Goal: Information Seeking & Learning: Learn about a topic

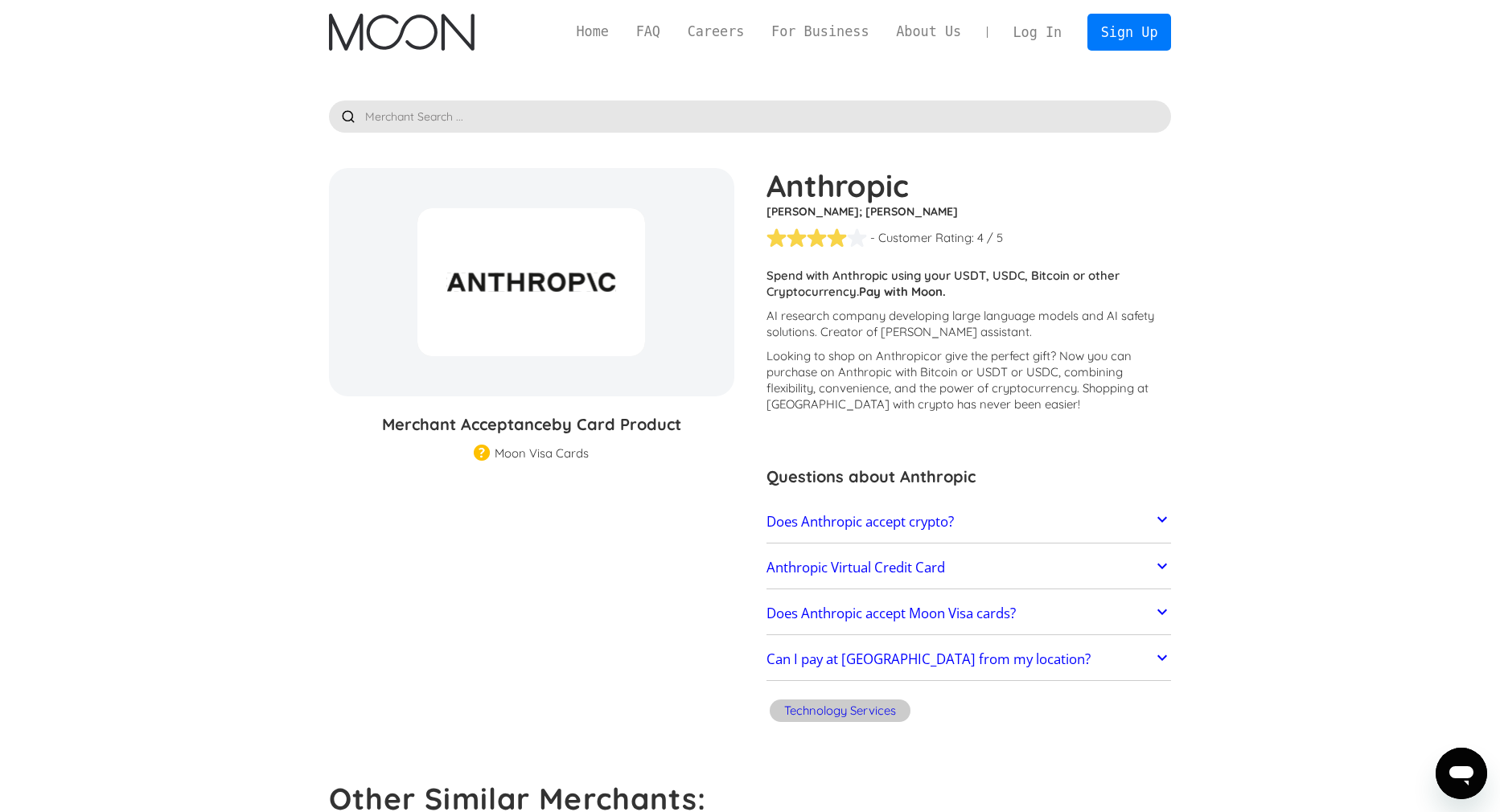
click at [999, 330] on p "AI research company developing large language models and AI safety solutions. C…" at bounding box center [969, 324] width 406 height 32
click at [999, 331] on p "AI research company developing large language models and AI safety solutions. C…" at bounding box center [969, 324] width 406 height 32
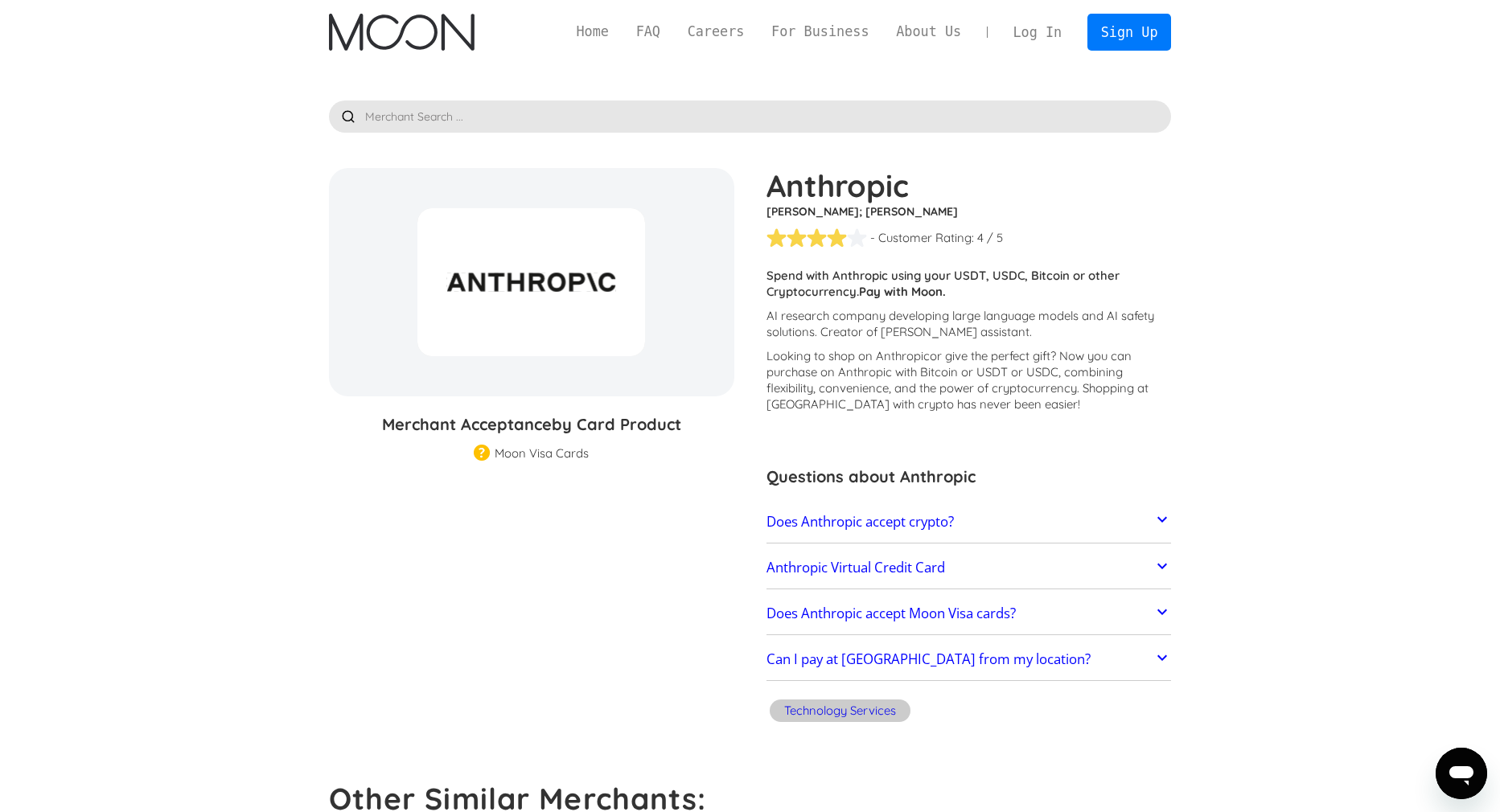
click at [999, 331] on p "AI research company developing large language models and AI safety solutions. C…" at bounding box center [969, 324] width 406 height 32
click at [850, 334] on p "AI research company developing large language models and AI safety solutions. C…" at bounding box center [969, 324] width 406 height 32
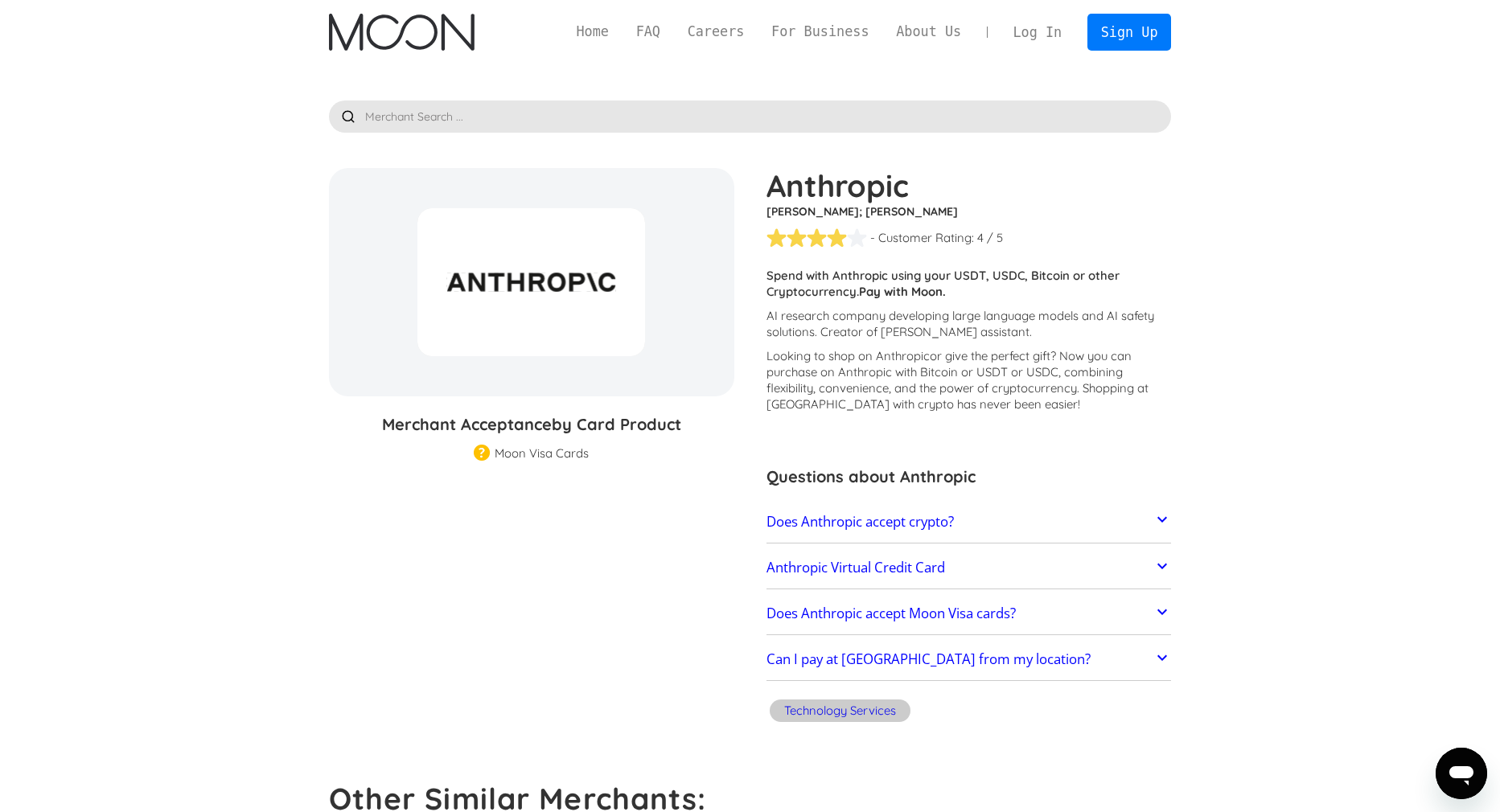
click at [850, 334] on p "AI research company developing large language models and AI safety solutions. C…" at bounding box center [969, 324] width 406 height 32
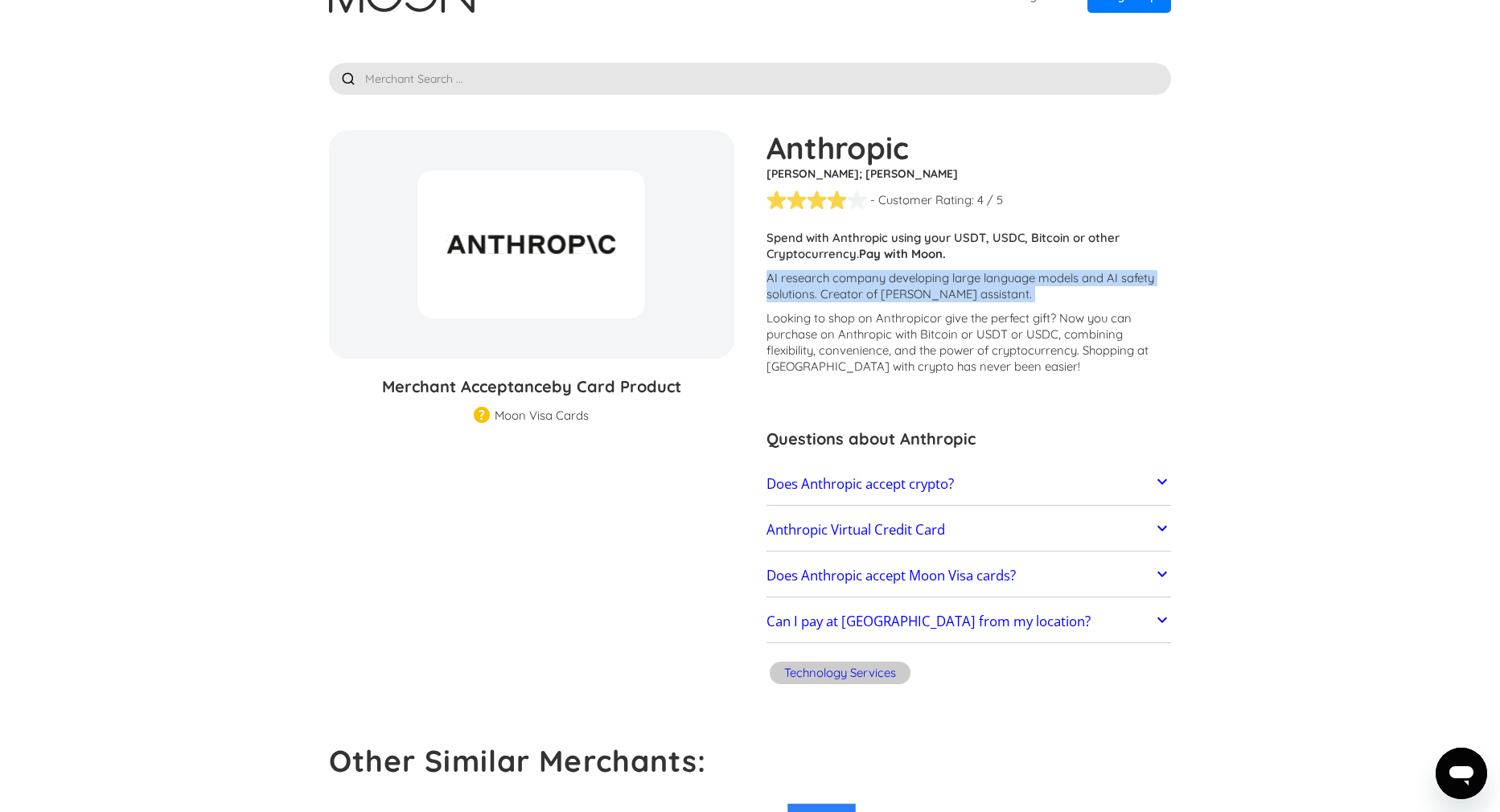
scroll to position [40, 0]
click at [850, 334] on p "Looking to shop on Anthropic or give the perfect gift ? Now you can purchase on…" at bounding box center [969, 341] width 406 height 64
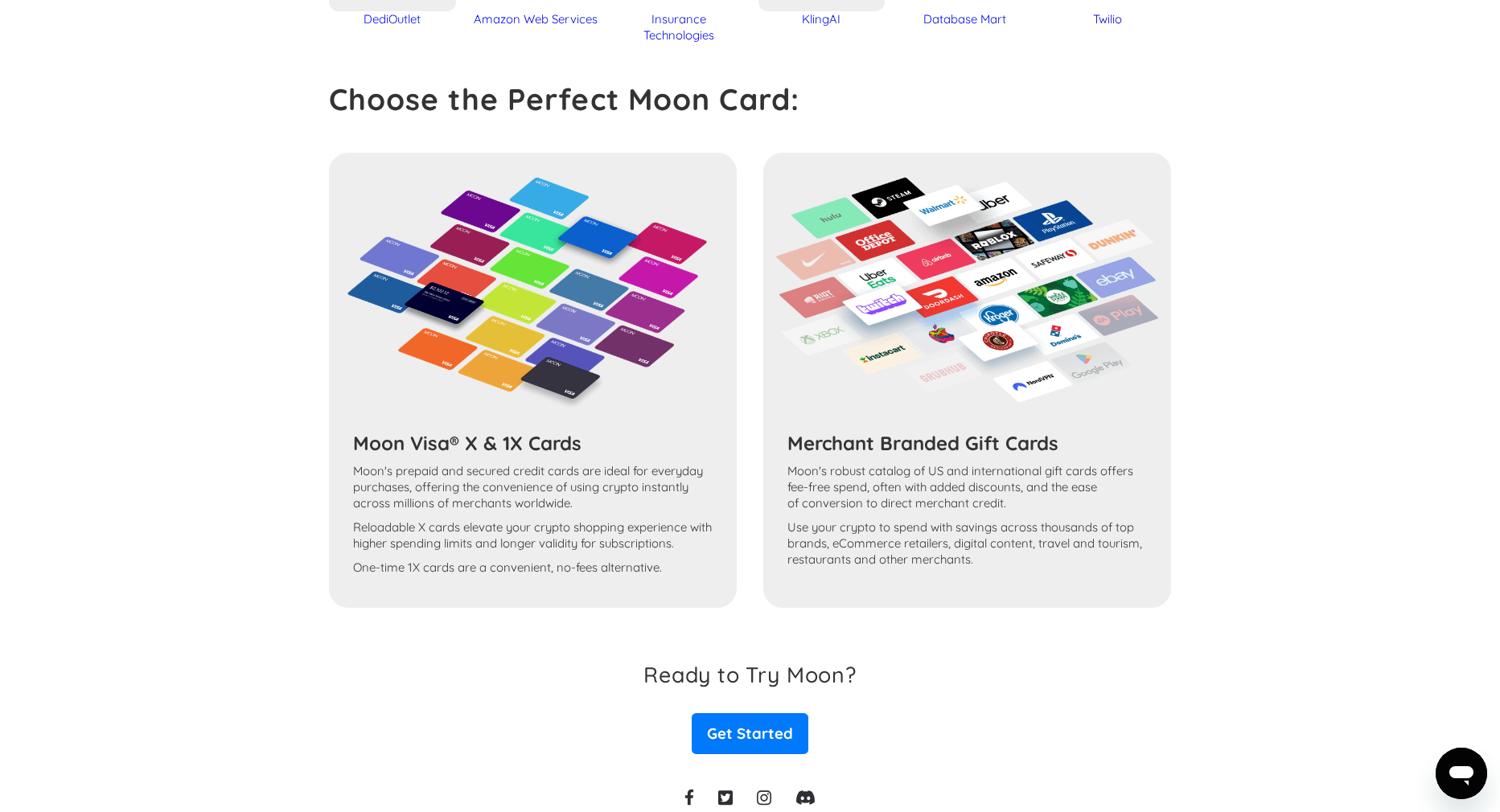
scroll to position [0, 0]
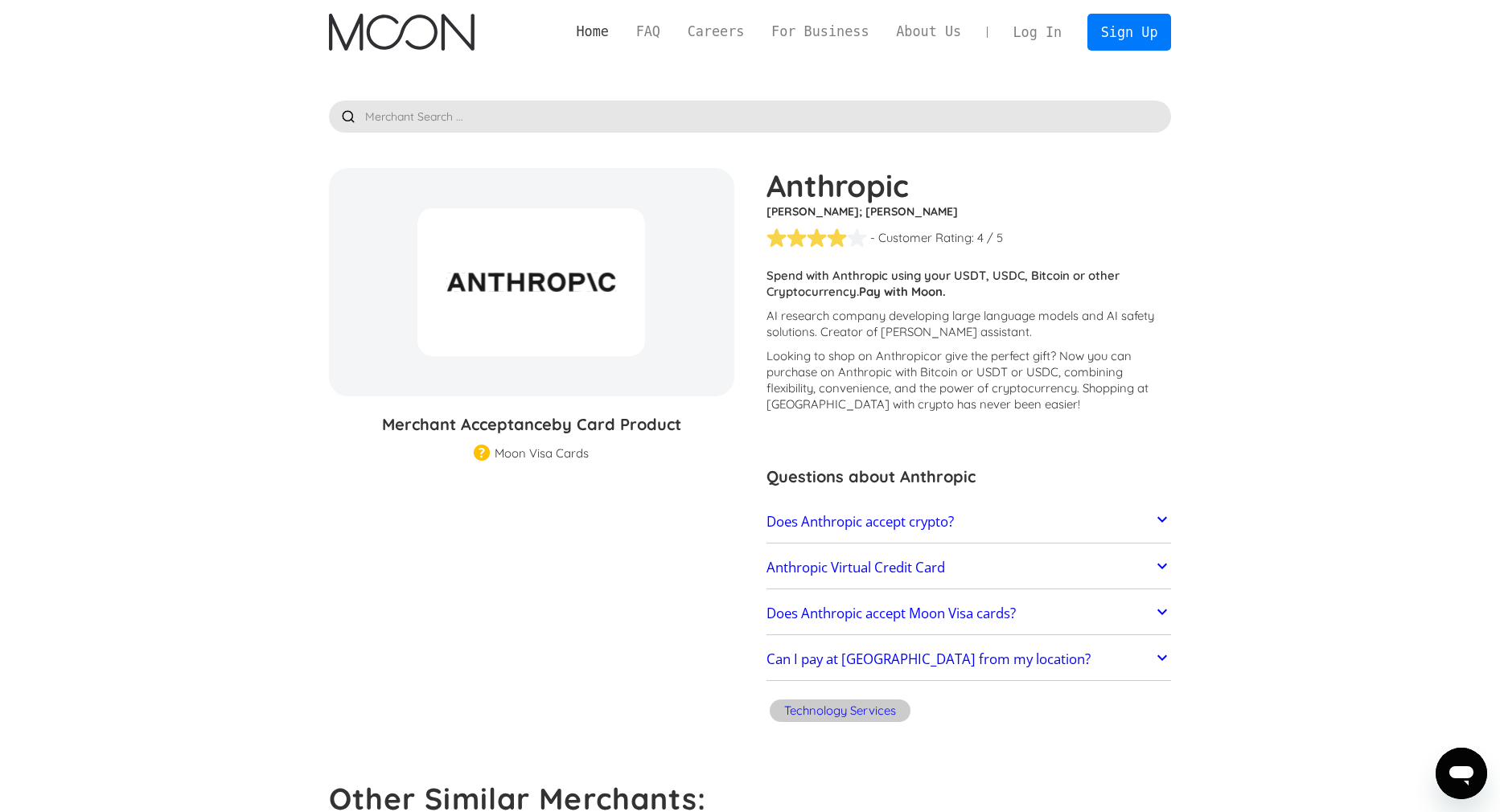
click at [595, 27] on link "Home" at bounding box center [593, 32] width 59 height 20
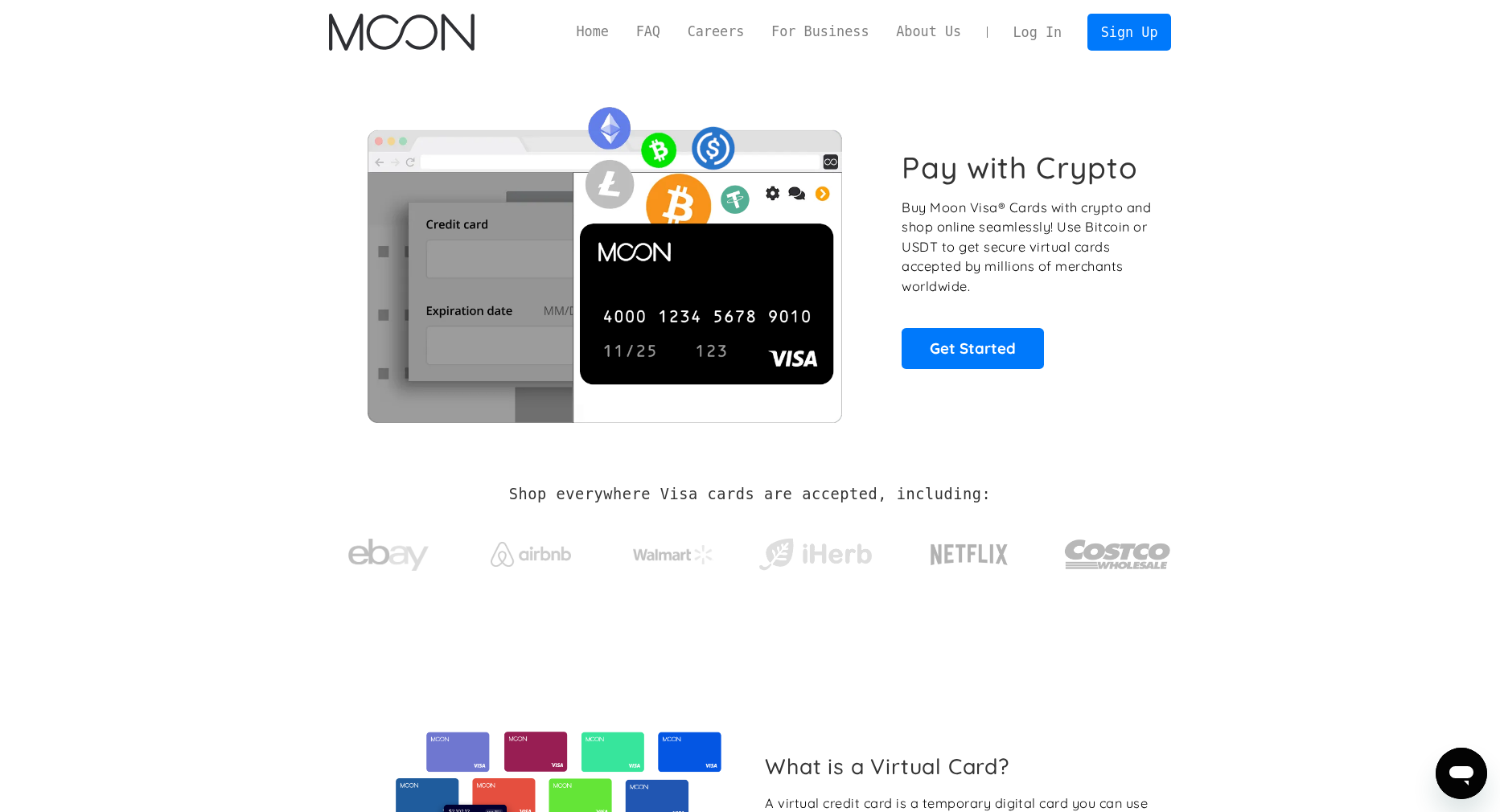
click at [966, 220] on p "Buy Moon Visa® Cards with crypto and shop online seamlessly! Use Bitcoin or USD…" at bounding box center [1027, 247] width 252 height 99
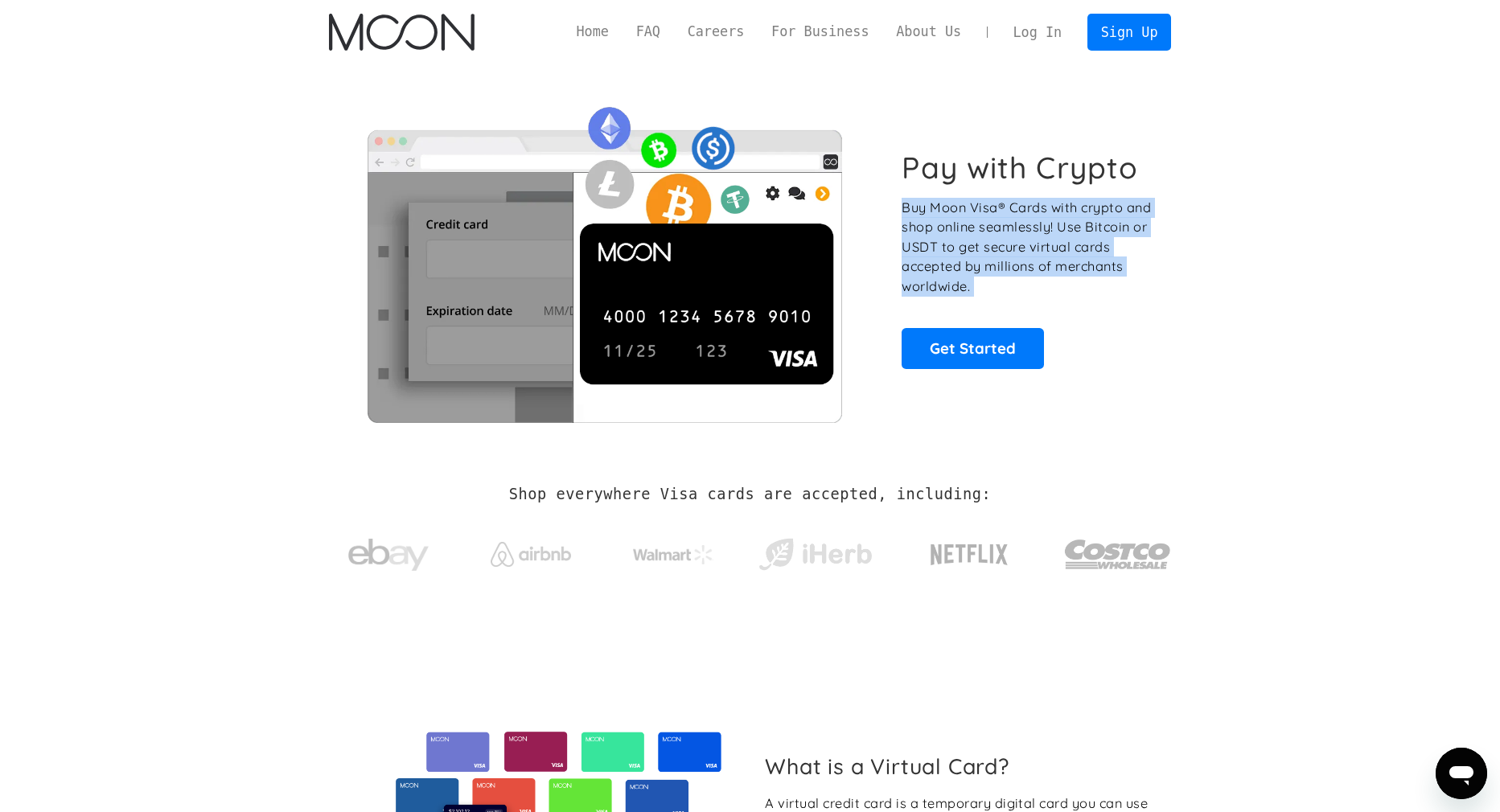
click at [966, 220] on p "Buy Moon Visa® Cards with crypto and shop online seamlessly! Use Bitcoin or USD…" at bounding box center [1027, 247] width 252 height 99
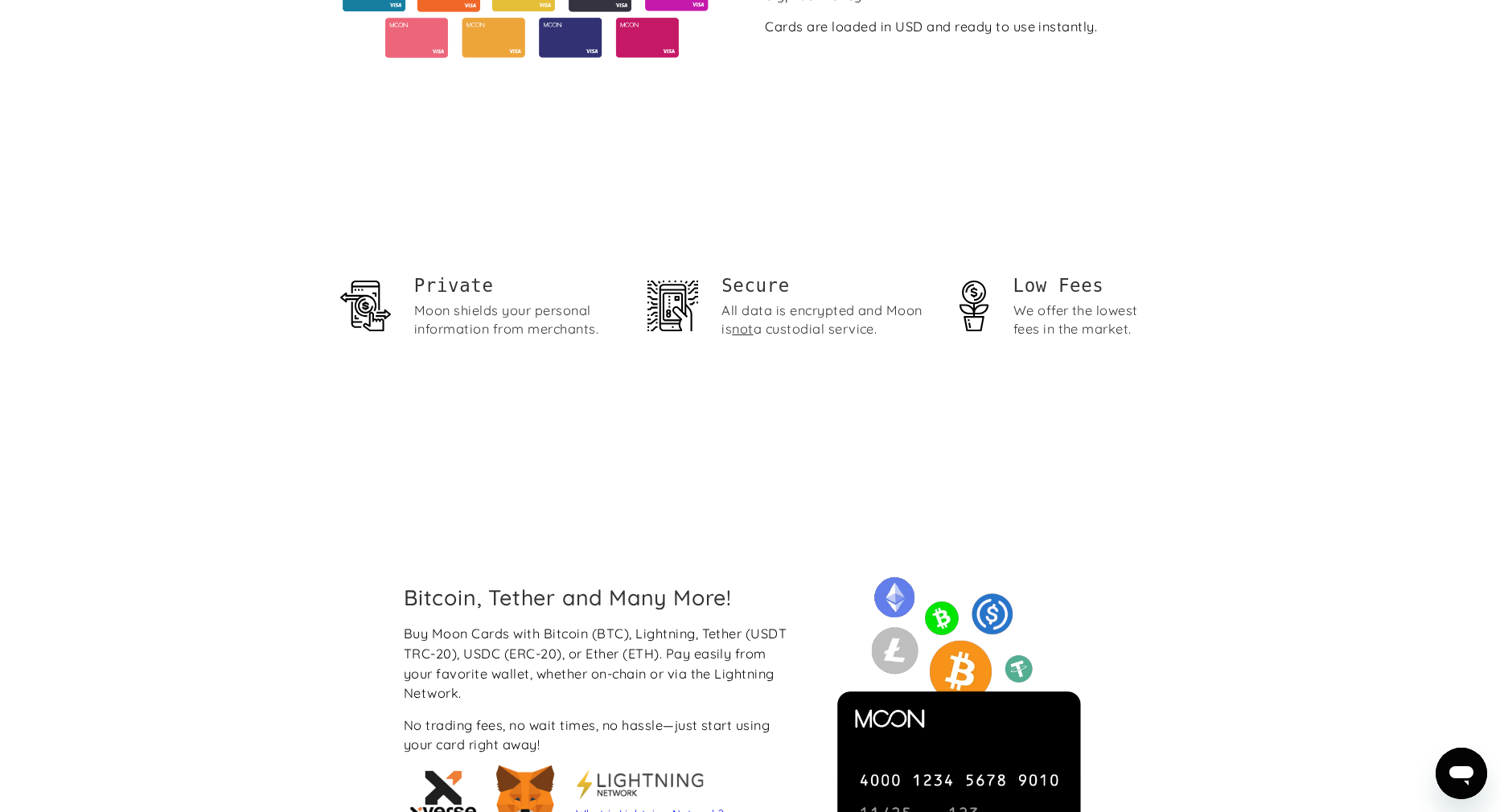
scroll to position [1119, 0]
